Goal: Check status: Check status

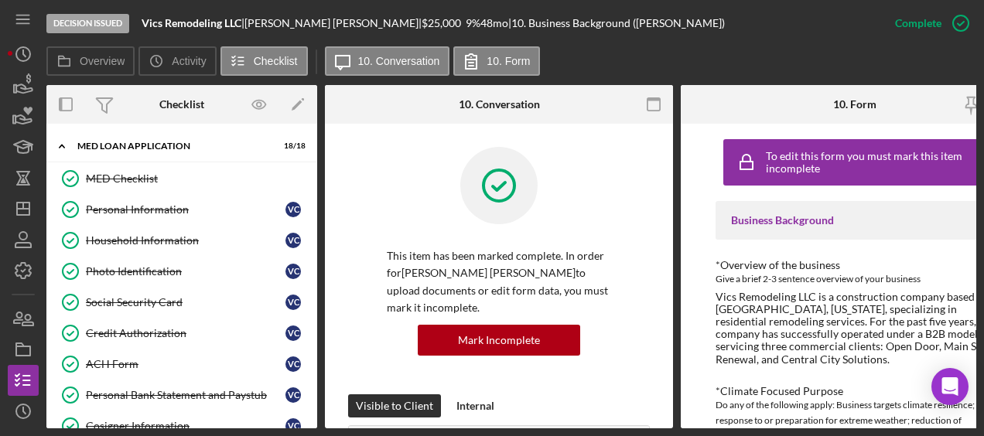
scroll to position [1049, 0]
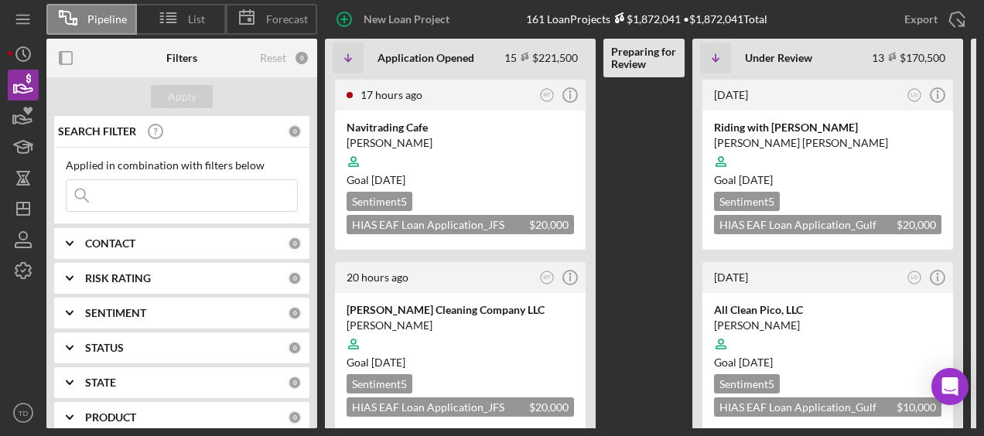
scroll to position [1087, 0]
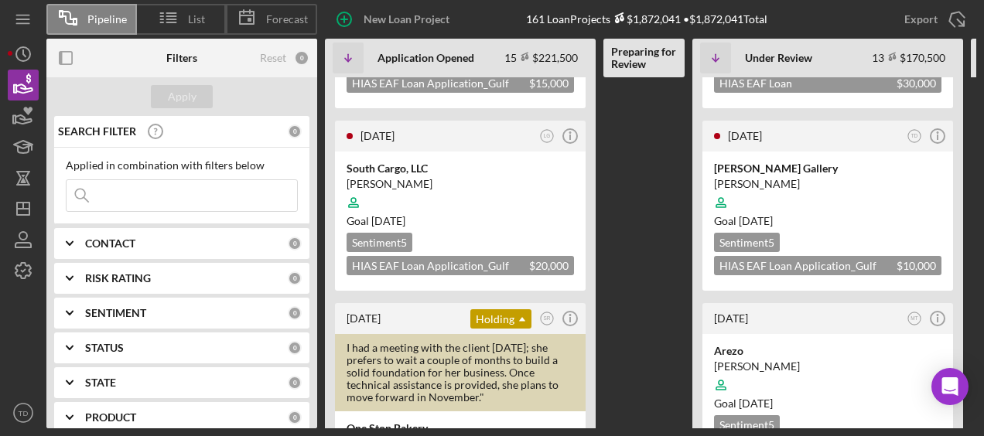
click at [210, 198] on input at bounding box center [182, 195] width 231 height 31
type input "victor"
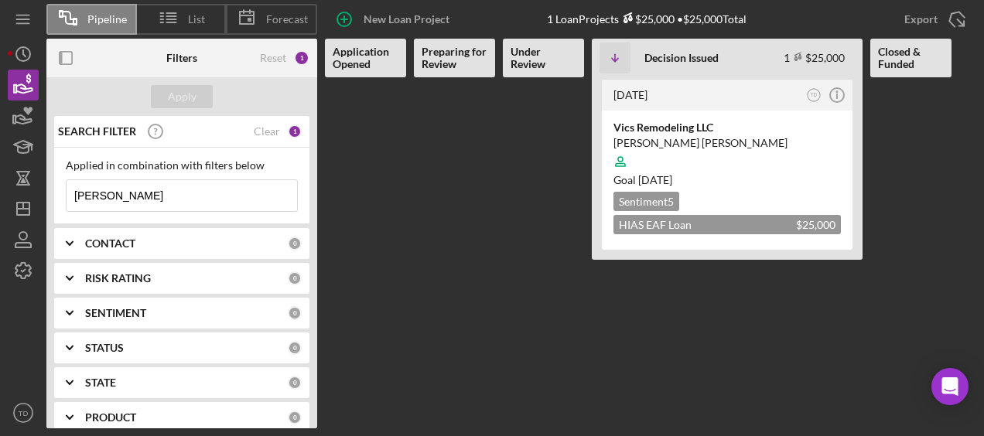
scroll to position [0, 0]
click at [646, 125] on div "Vics Remodeling LLC" at bounding box center [726, 127] width 227 height 15
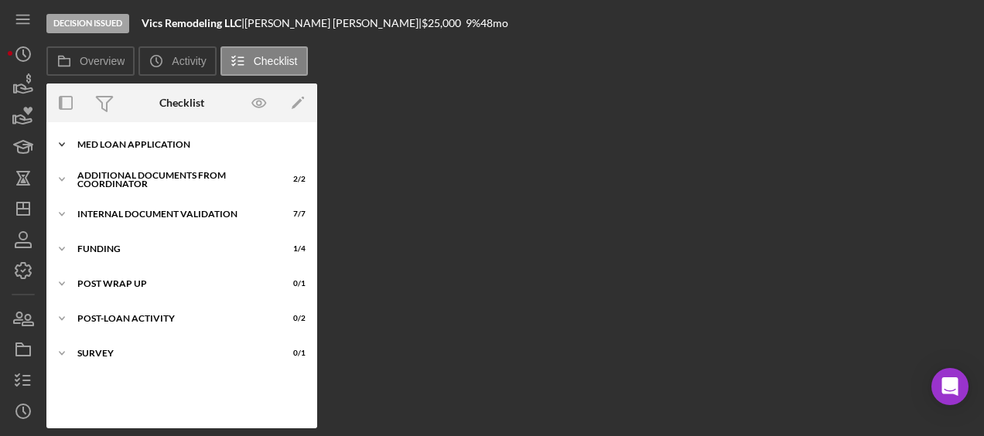
click at [176, 155] on div "Icon/Expander MED Loan Application 18 / 18" at bounding box center [181, 144] width 271 height 31
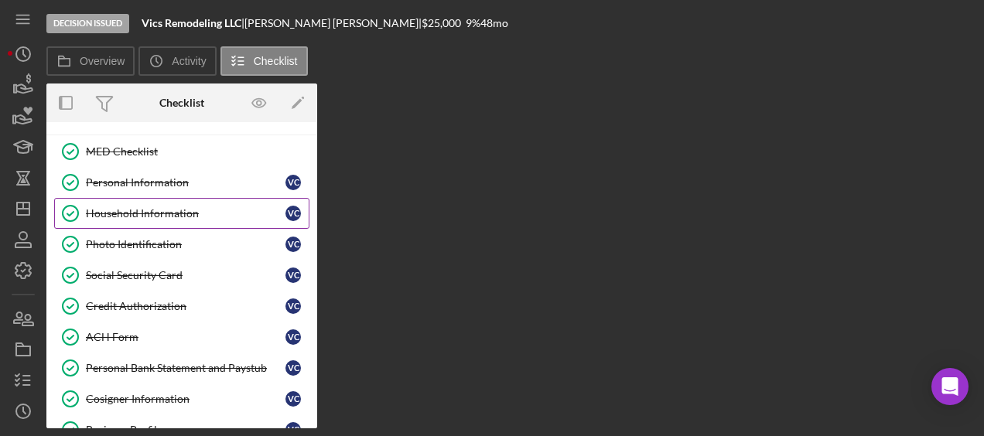
scroll to position [23, 0]
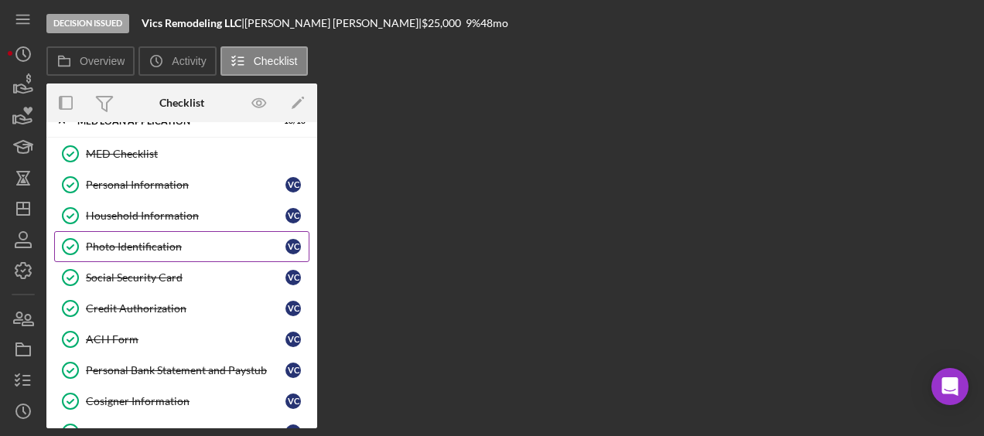
click at [175, 251] on div "Photo Identification" at bounding box center [186, 247] width 200 height 12
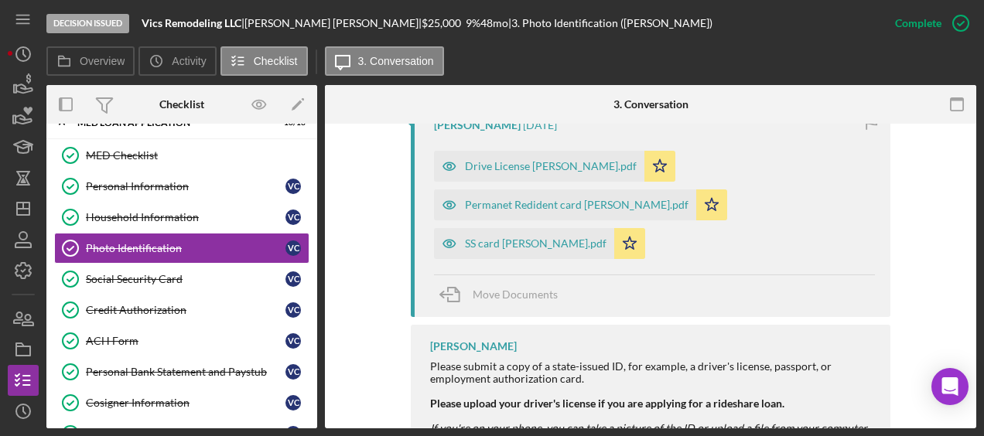
scroll to position [654, 0]
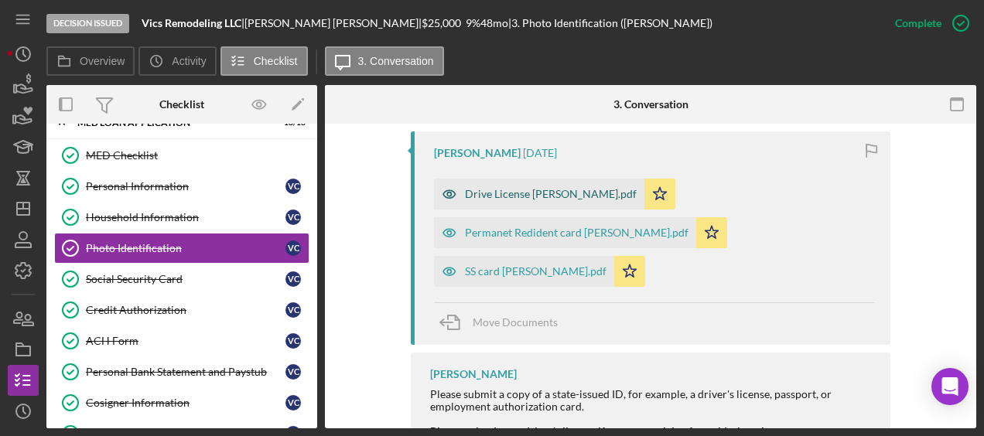
click at [527, 188] on div "Drive License Victor Castillo.pdf" at bounding box center [551, 194] width 172 height 12
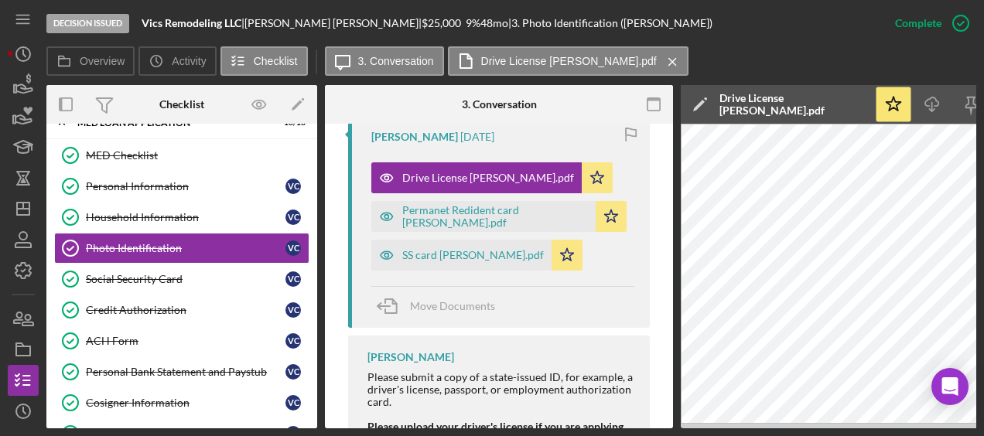
scroll to position [0, 169]
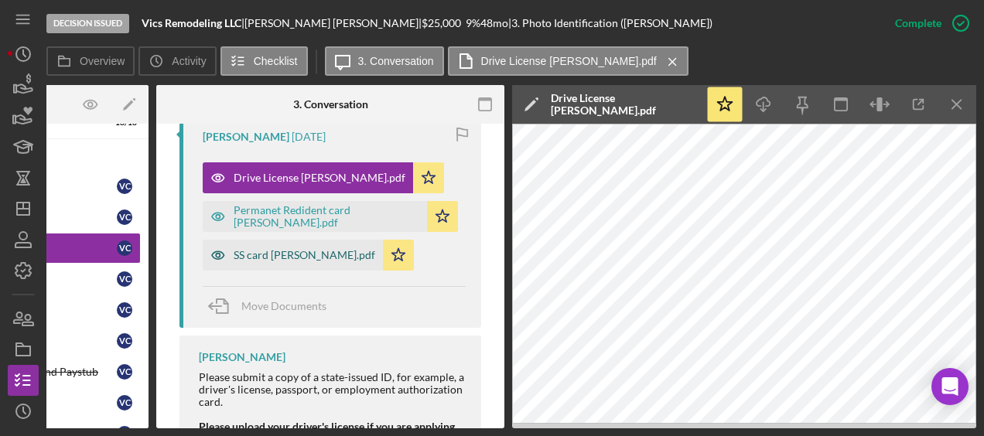
click at [322, 255] on div "SS card Victor Castillo.pdf" at bounding box center [305, 255] width 142 height 12
